Goal: Use online tool/utility: Utilize a website feature to perform a specific function

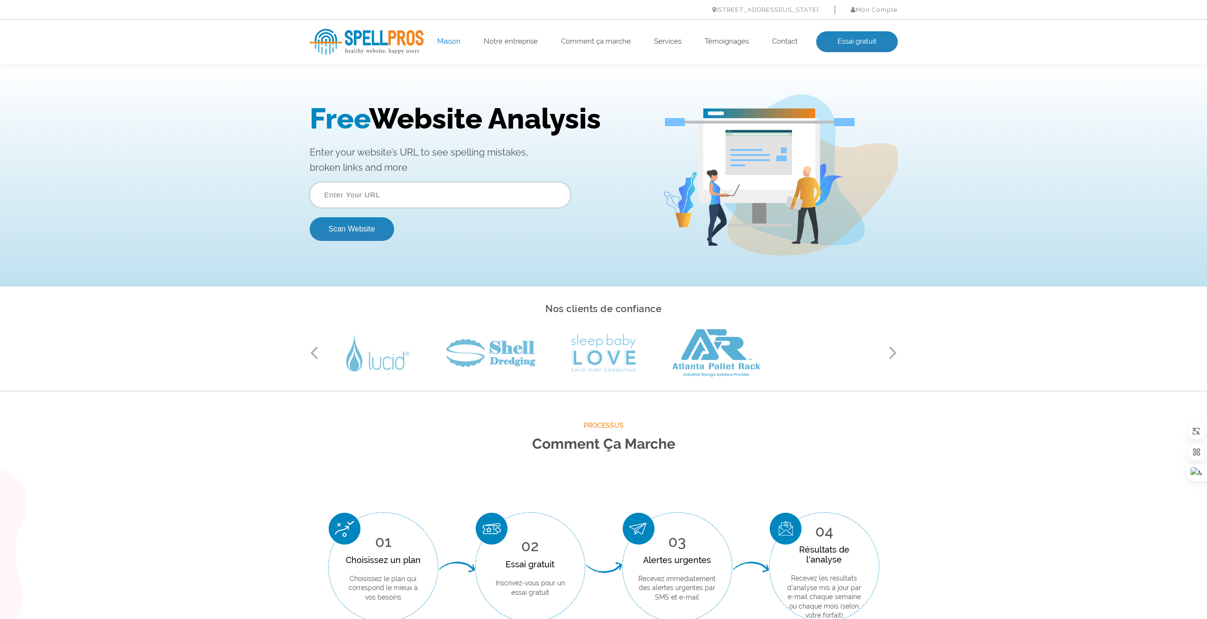
paste input "[URL][DOMAIN_NAME]"
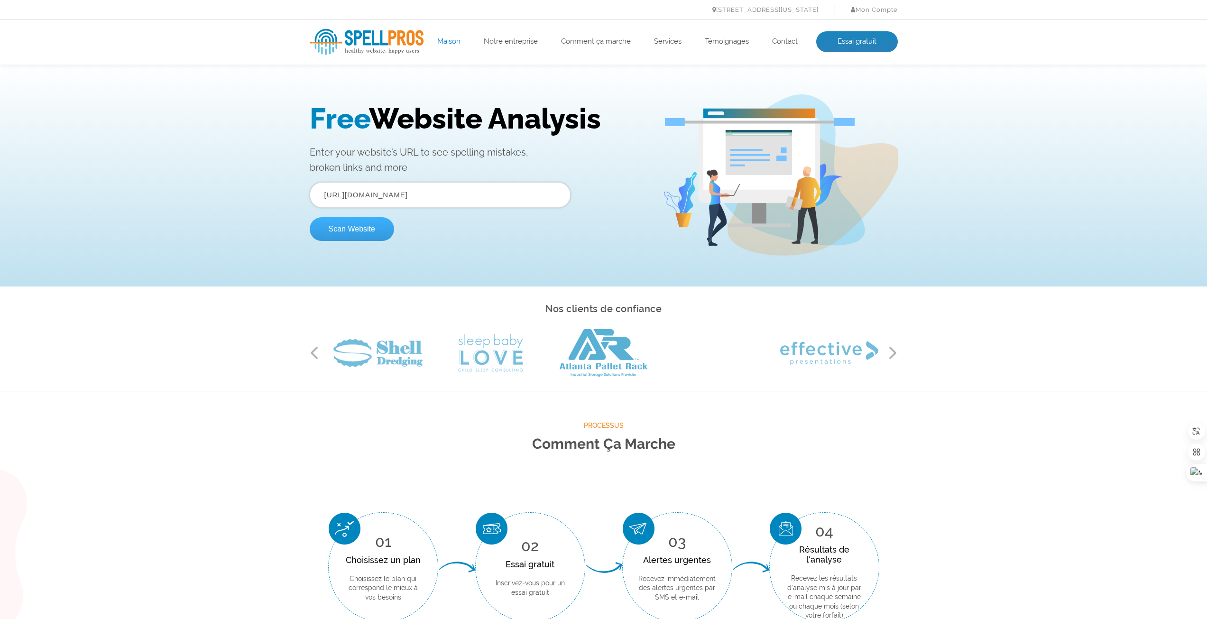
type input "[URL][DOMAIN_NAME]"
click at [351, 232] on button "Scan Website" at bounding box center [352, 229] width 84 height 24
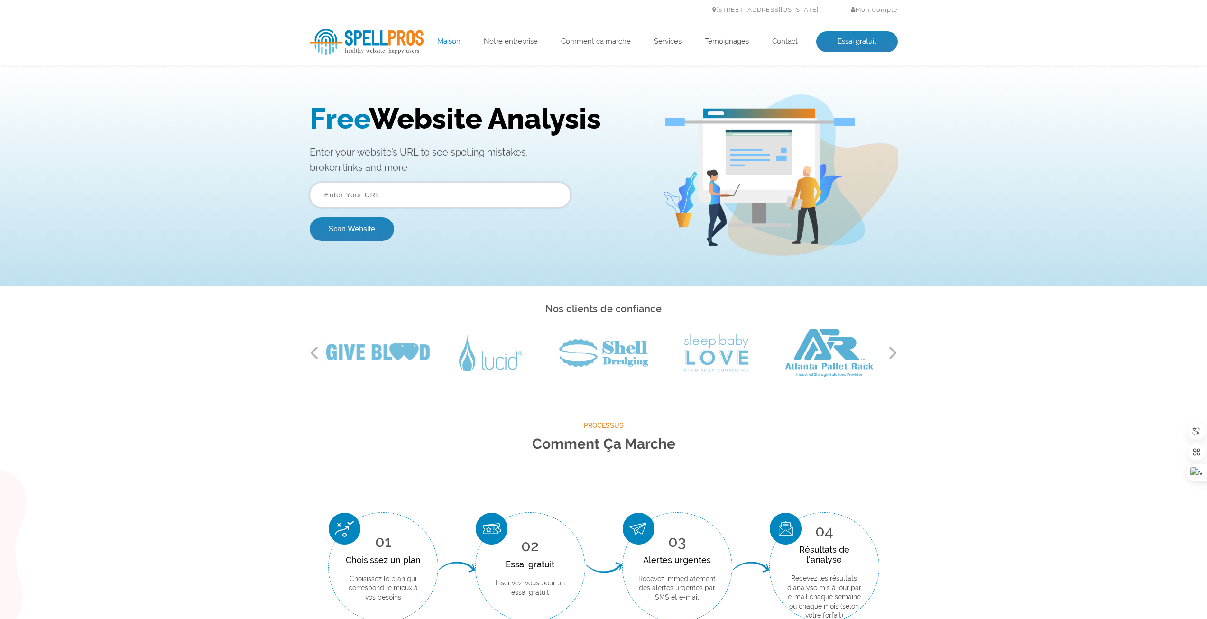
paste input "https://voixdailleurs.fr/"
type input "https://voixdailleurs.fr/"
click at [310, 217] on button "Scan Website" at bounding box center [352, 229] width 84 height 24
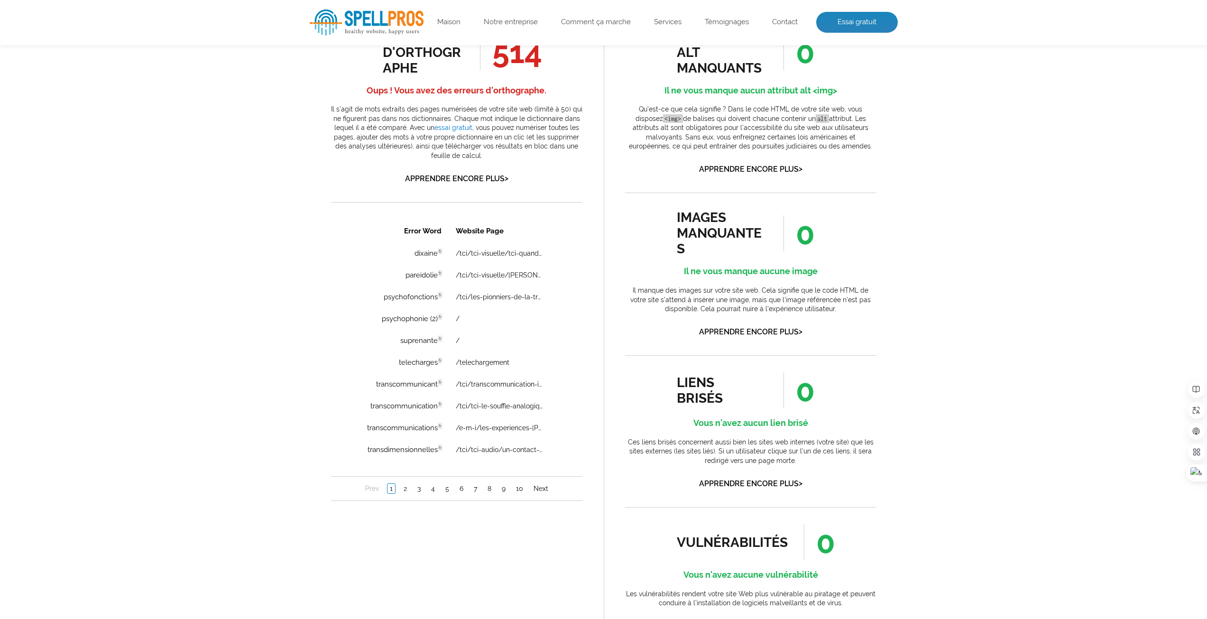
scroll to position [522, 0]
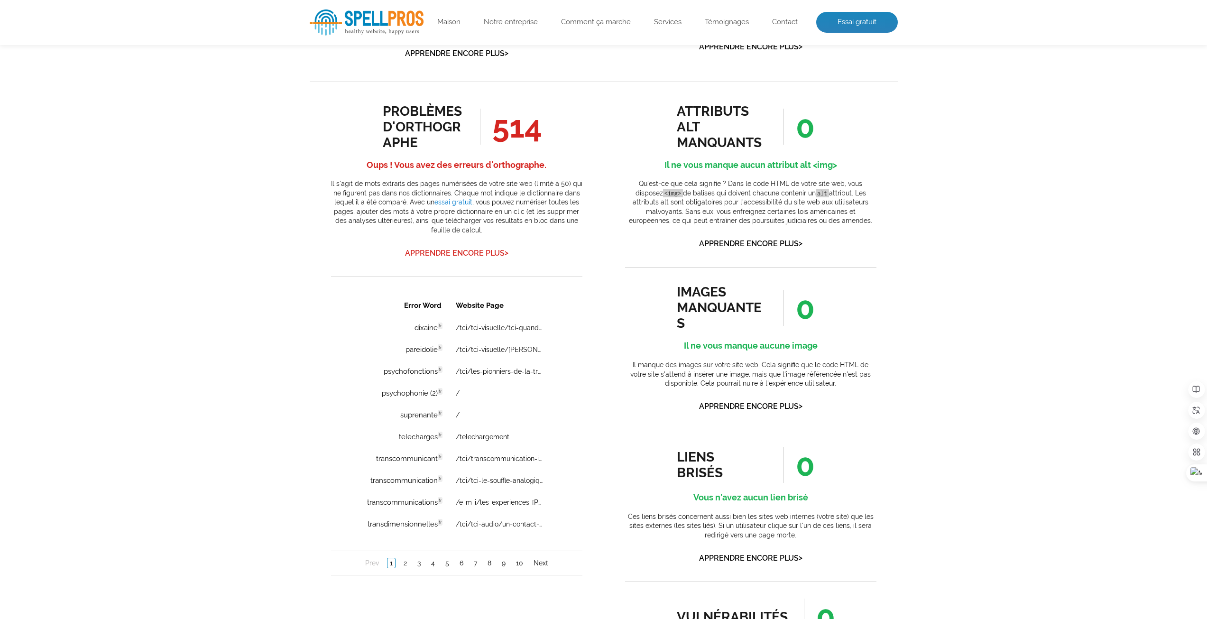
click at [459, 256] on font "Apprendre encore plus" at bounding box center [455, 253] width 100 height 9
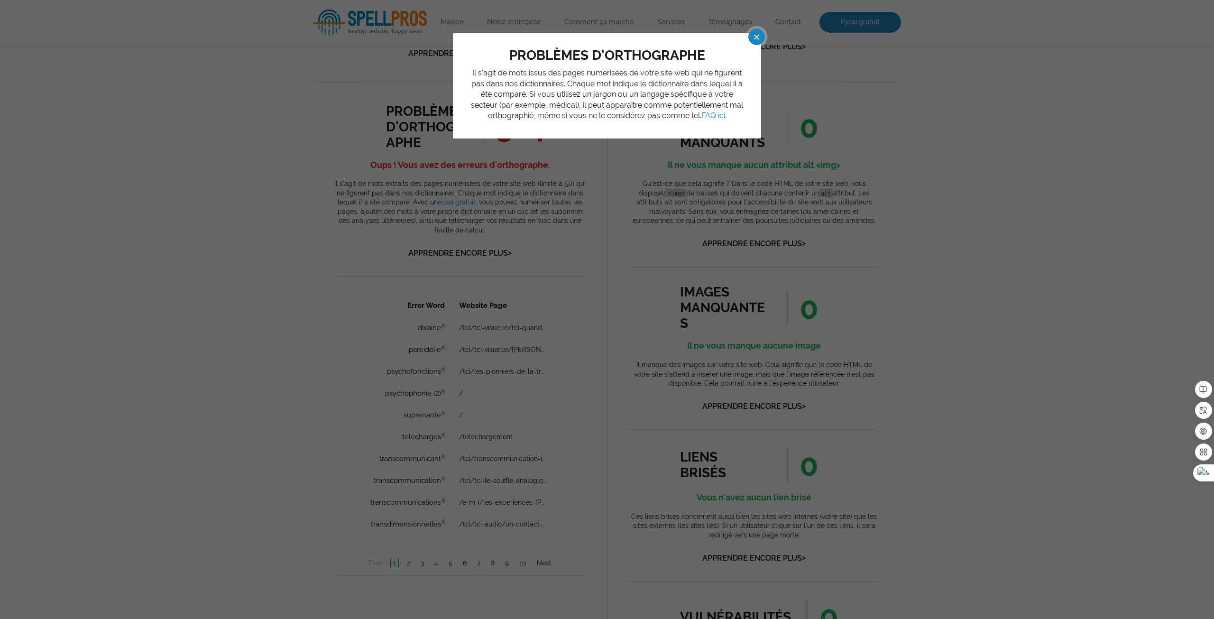
click at [754, 36] on span at bounding box center [748, 36] width 17 height 17
